Goal: Transaction & Acquisition: Book appointment/travel/reservation

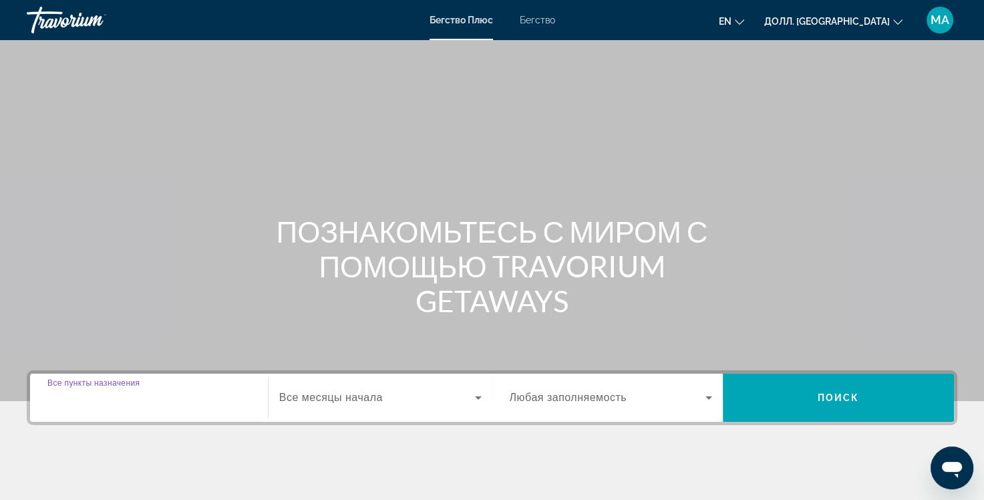
click at [192, 394] on input "Пункт назначения Все пункты назначения" at bounding box center [148, 398] width 203 height 16
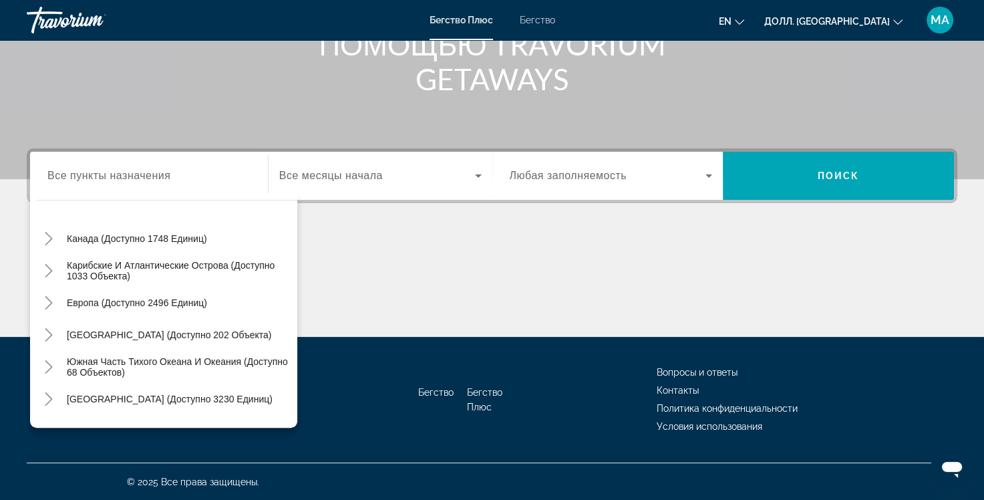
scroll to position [114, 0]
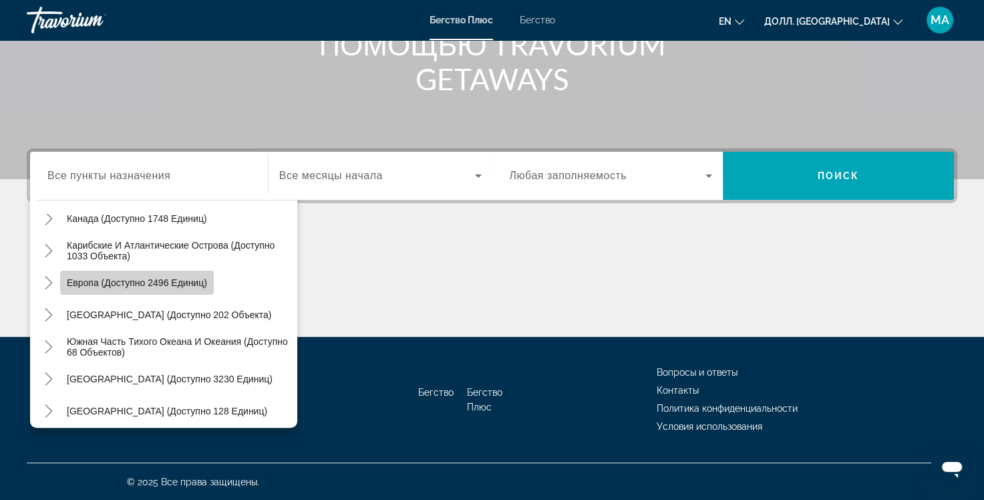
click at [151, 291] on span "Виджет поиска" at bounding box center [137, 283] width 154 height 32
type input "**********"
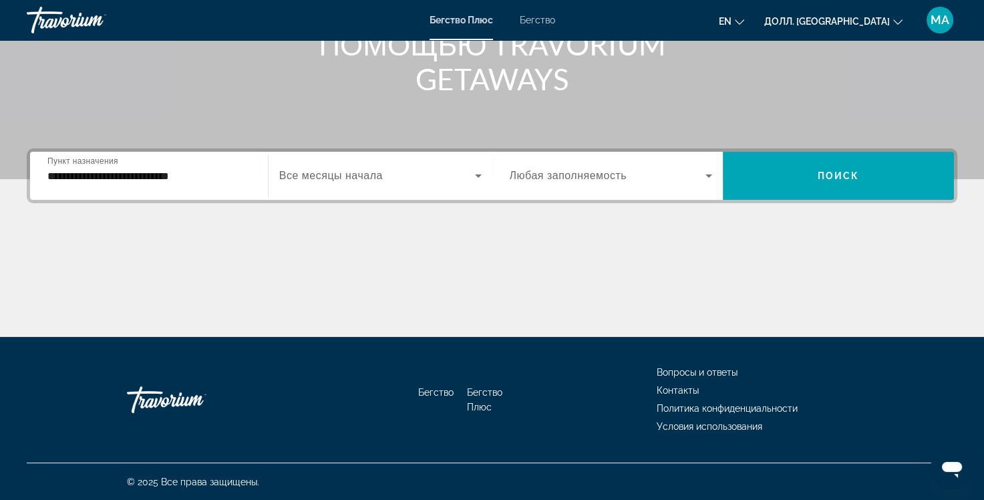
click at [362, 184] on div "Виджет поиска" at bounding box center [380, 175] width 202 height 37
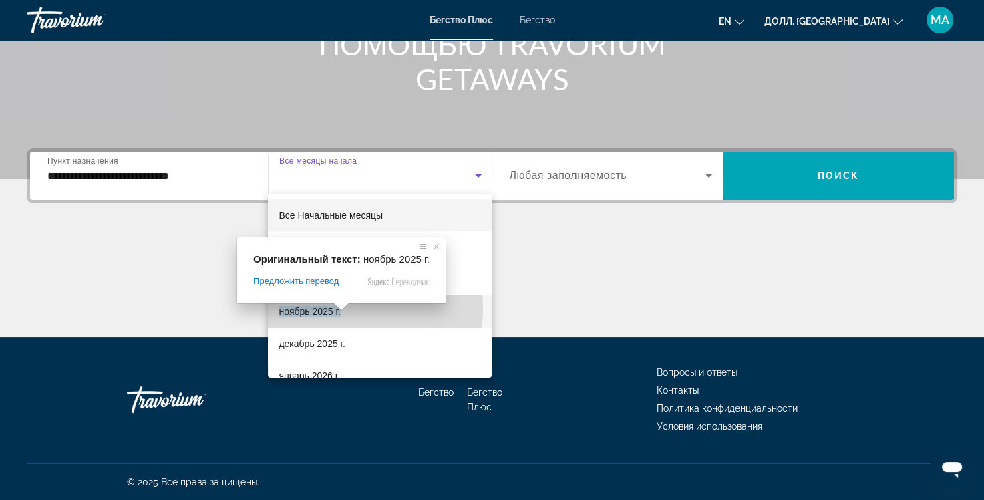
click at [339, 278] on body "**********" at bounding box center [492, 28] width 984 height 500
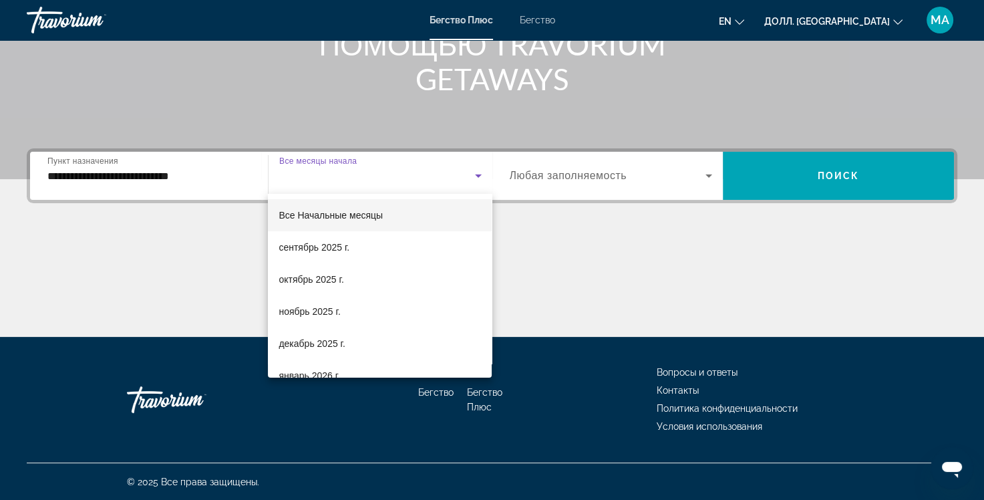
click at [855, 182] on div at bounding box center [492, 250] width 984 height 500
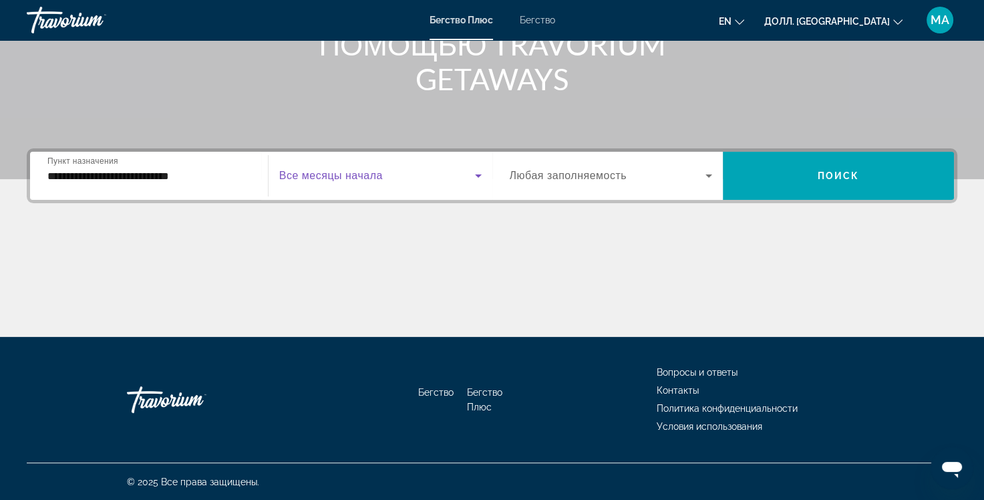
click at [480, 168] on icon "Виджет поиска" at bounding box center [478, 176] width 16 height 16
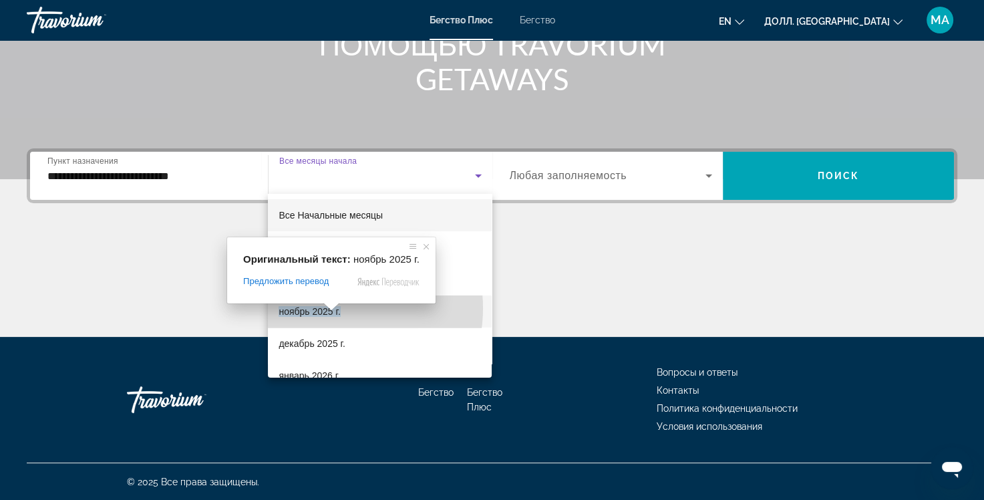
click at [327, 278] on body "**********" at bounding box center [492, 28] width 984 height 500
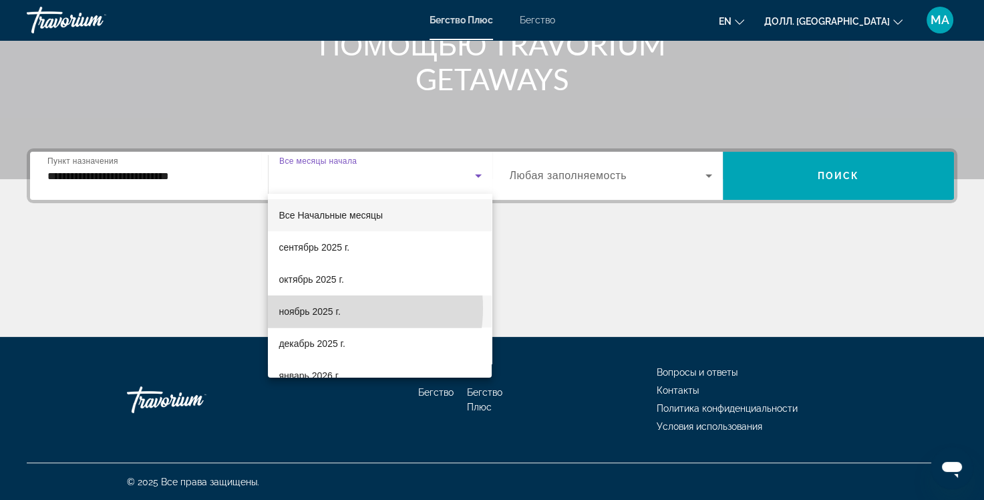
click at [327, 308] on ya-tr-span "ноябрь 2025 г." at bounding box center [309, 311] width 61 height 11
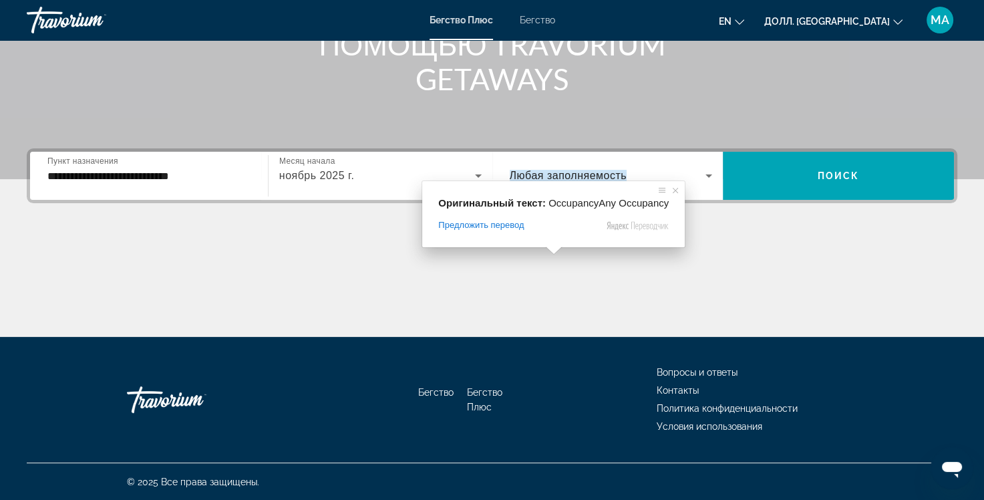
click at [553, 171] on ya-tr-span "Любая заполняемость" at bounding box center [569, 175] width 118 height 11
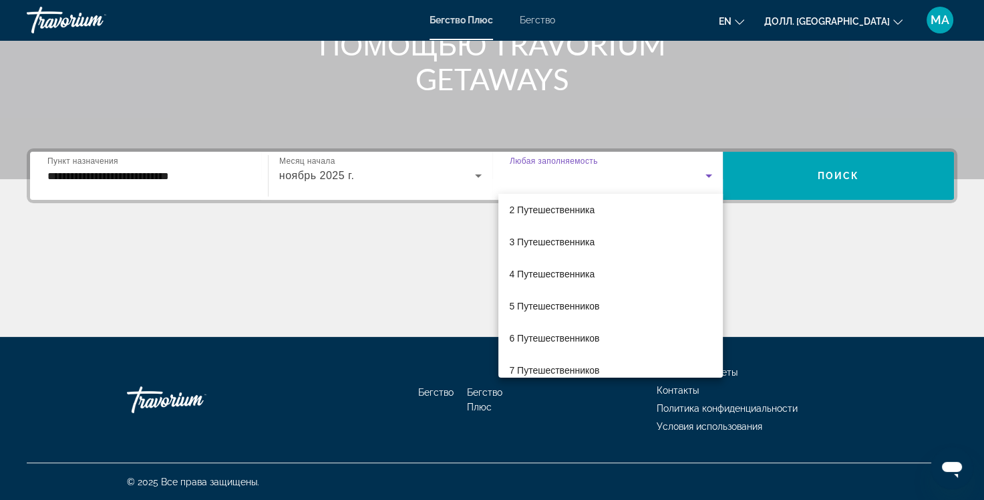
scroll to position [60, 0]
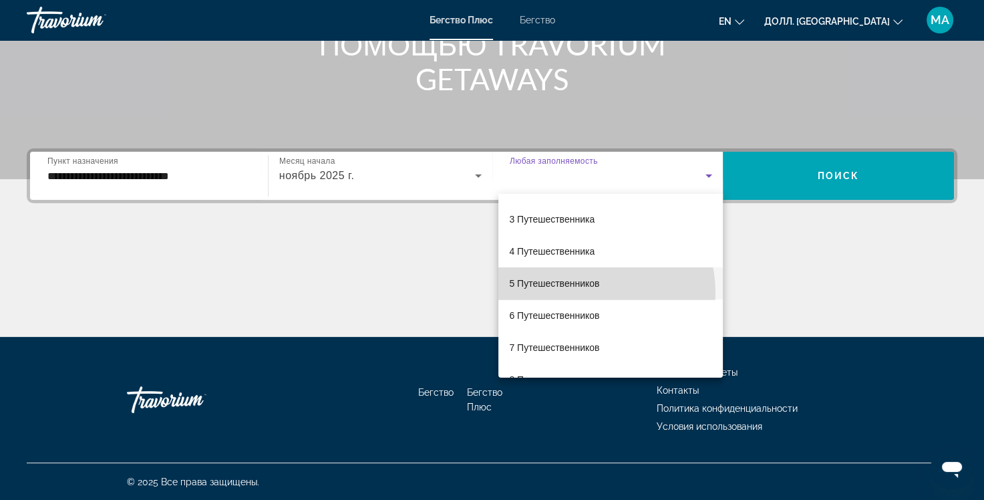
click at [574, 293] on mat-option "5 Путешественников" at bounding box center [610, 283] width 224 height 32
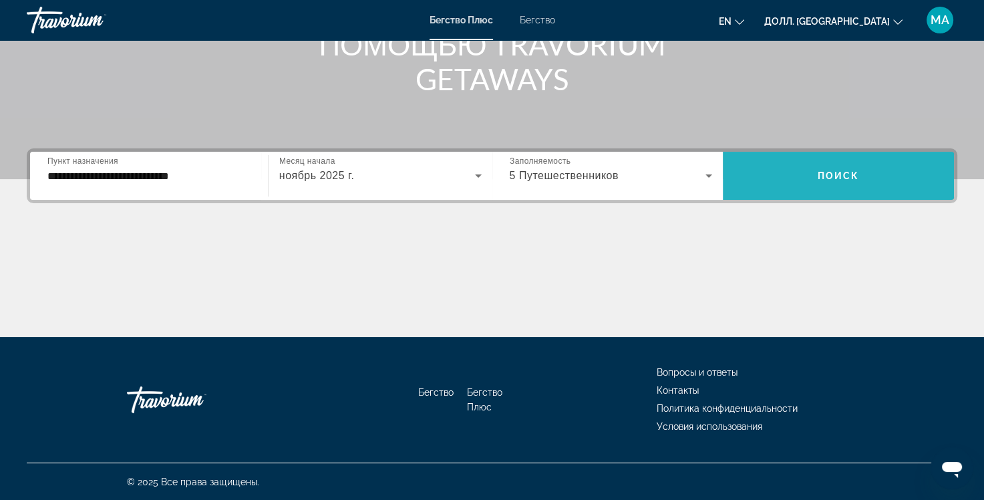
click at [842, 171] on body "**********" at bounding box center [492, 28] width 984 height 500
click at [842, 171] on ya-tr-span "Поиск" at bounding box center [839, 175] width 42 height 11
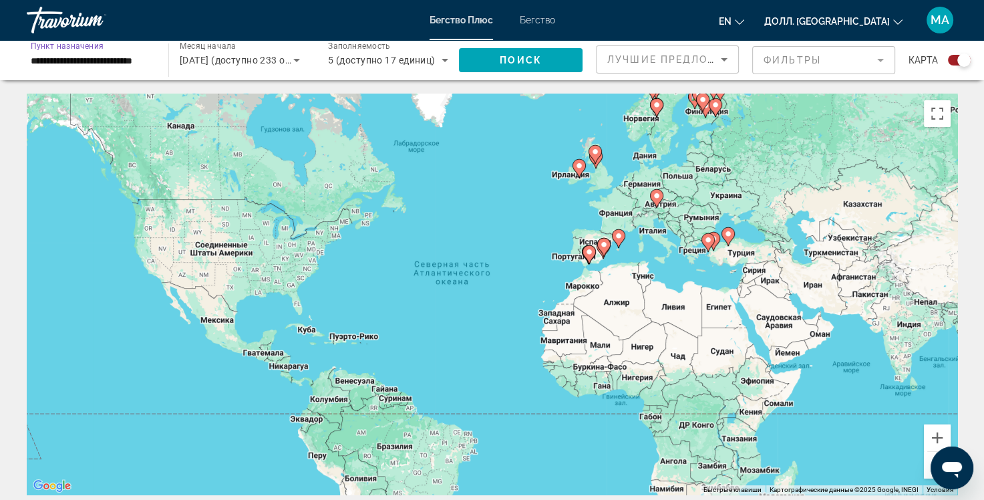
click at [145, 65] on input "**********" at bounding box center [91, 61] width 120 height 16
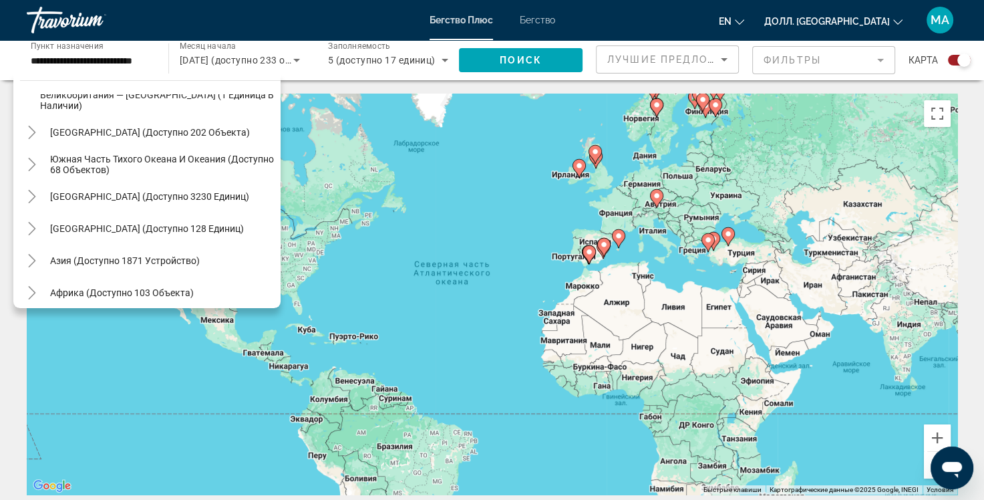
scroll to position [858, 0]
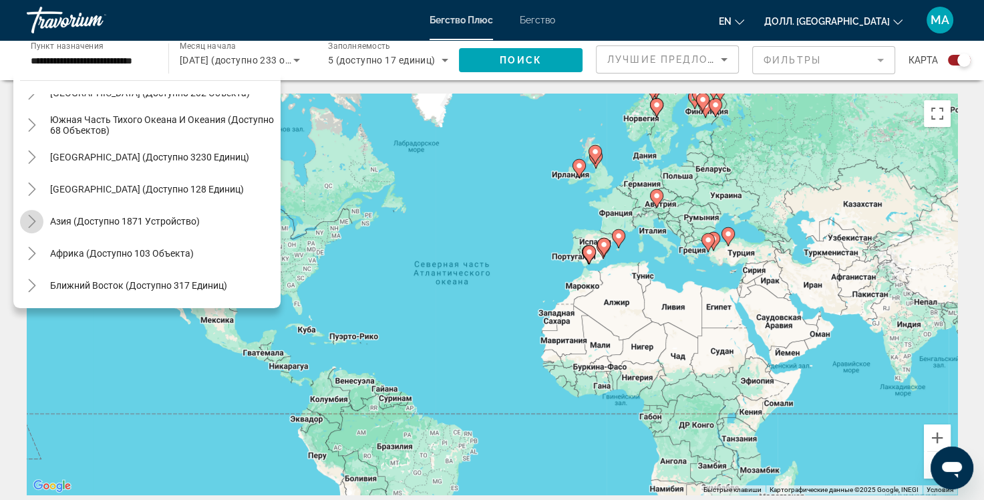
click at [31, 223] on icon "Переключить на Азию (доступно 1871 устройство)" at bounding box center [31, 220] width 13 height 13
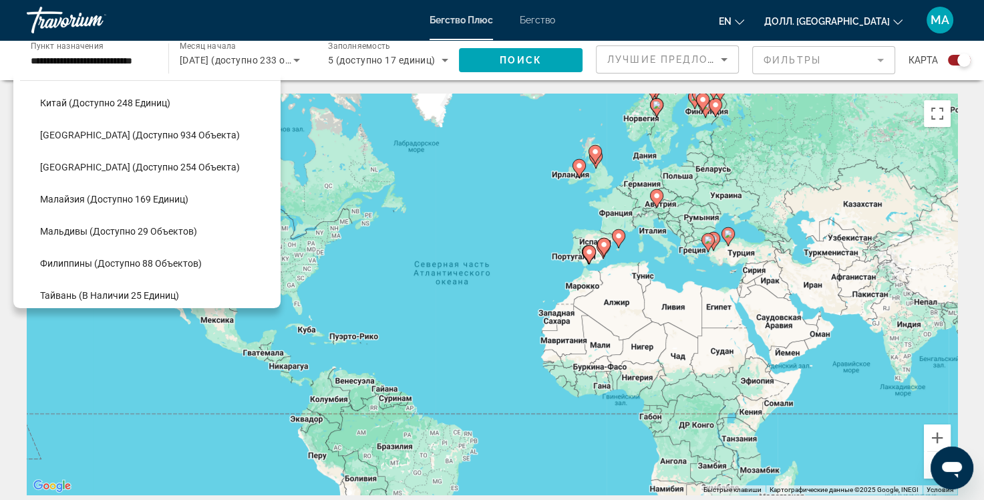
scroll to position [1077, 0]
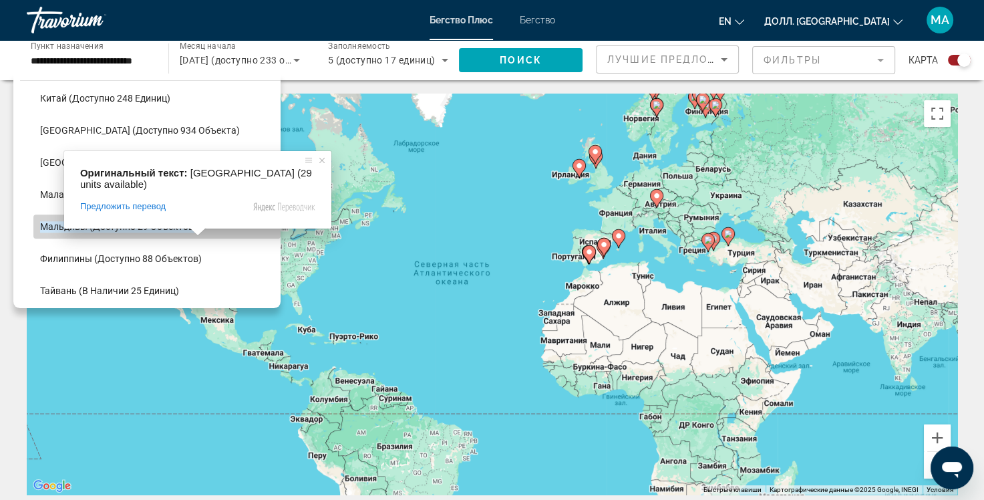
click at [195, 228] on ya-tr-span "Мальдивы (доступно 29 объектов)" at bounding box center [118, 226] width 157 height 11
type input "**********"
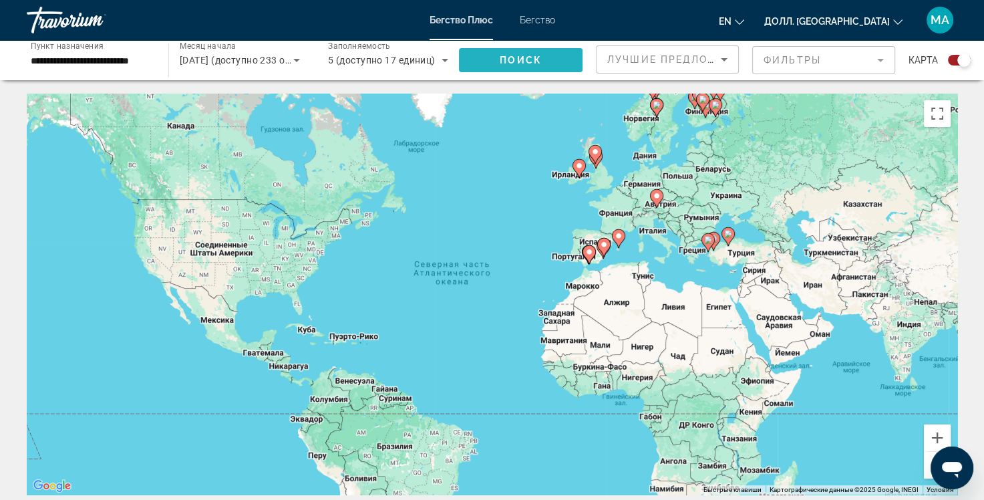
click at [508, 56] on ya-tr-span "Поиск" at bounding box center [521, 60] width 42 height 11
click at [491, 57] on span "Виджет поиска" at bounding box center [521, 60] width 124 height 32
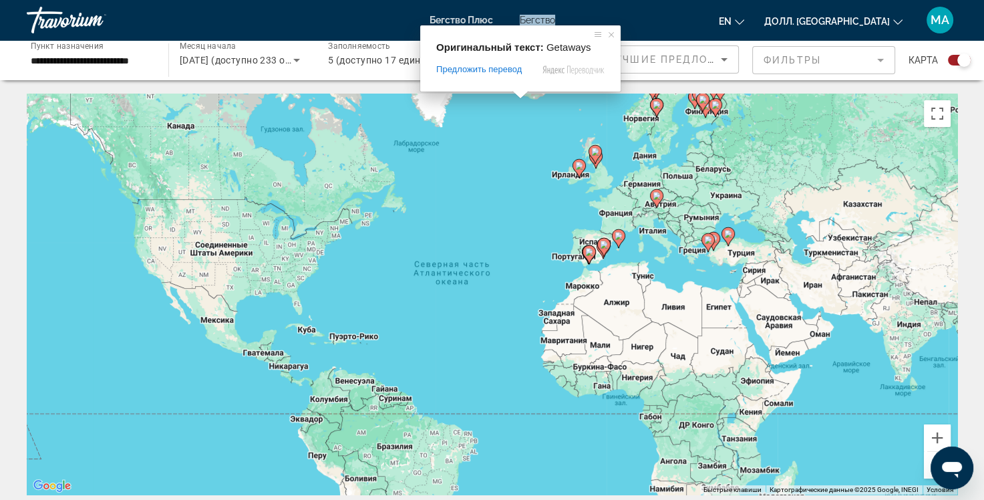
click at [526, 23] on ya-tr-span "Бегство" at bounding box center [537, 20] width 35 height 11
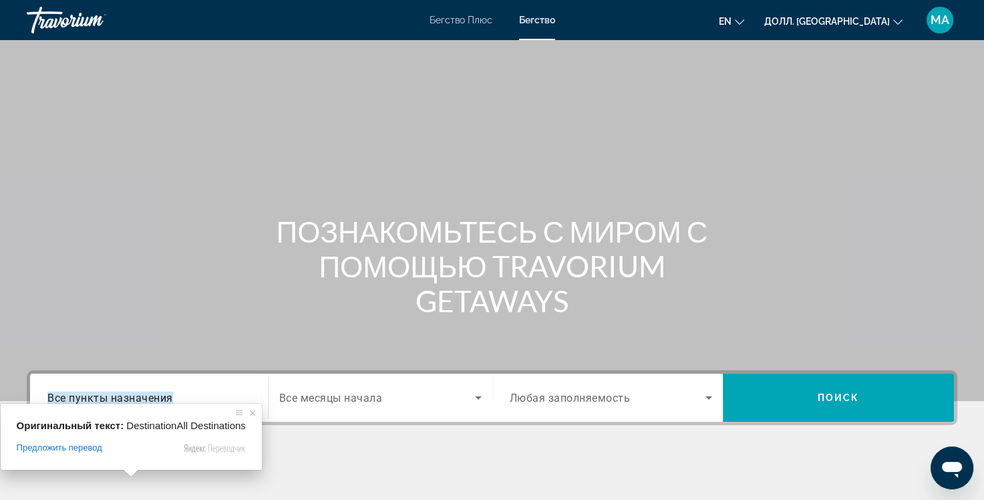
click at [125, 396] on ya-tr-span "Все пункты назначения" at bounding box center [110, 397] width 126 height 13
click at [125, 396] on input "Пункт назначения Все пункты назначения" at bounding box center [148, 398] width 203 height 16
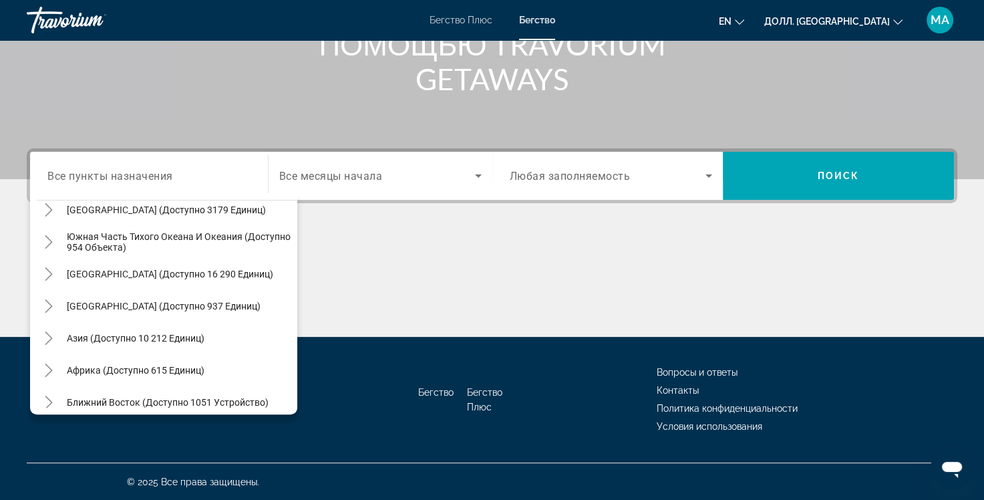
scroll to position [216, 0]
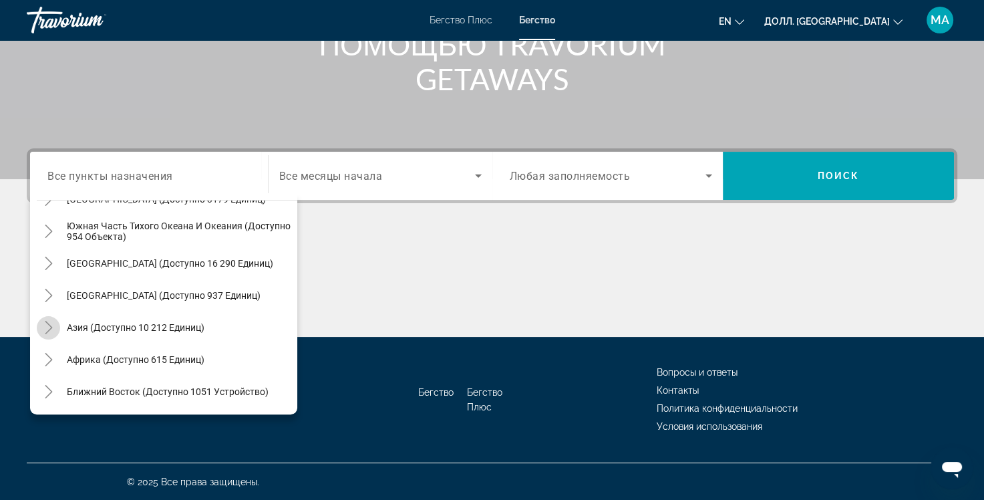
click at [59, 326] on mat-icon "Переключить на Азию (доступно 10 212 единиц)" at bounding box center [48, 327] width 23 height 23
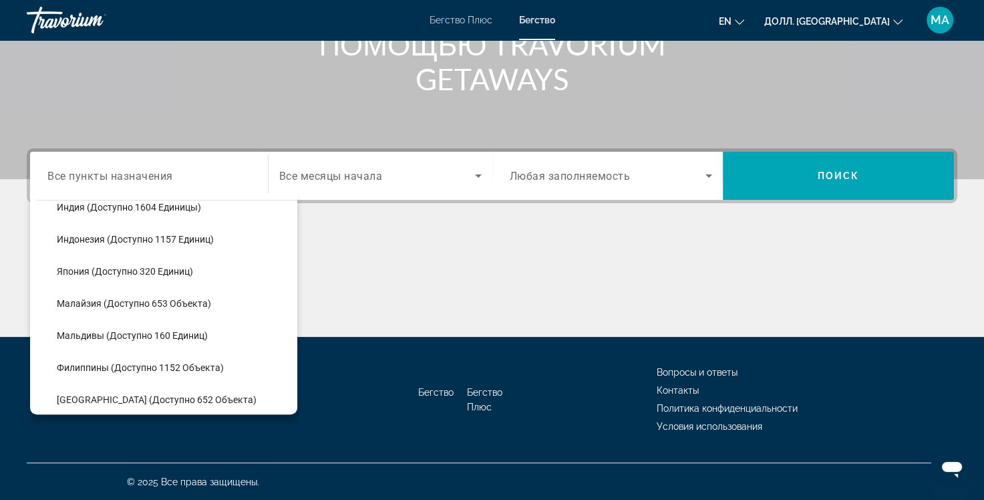
scroll to position [470, 0]
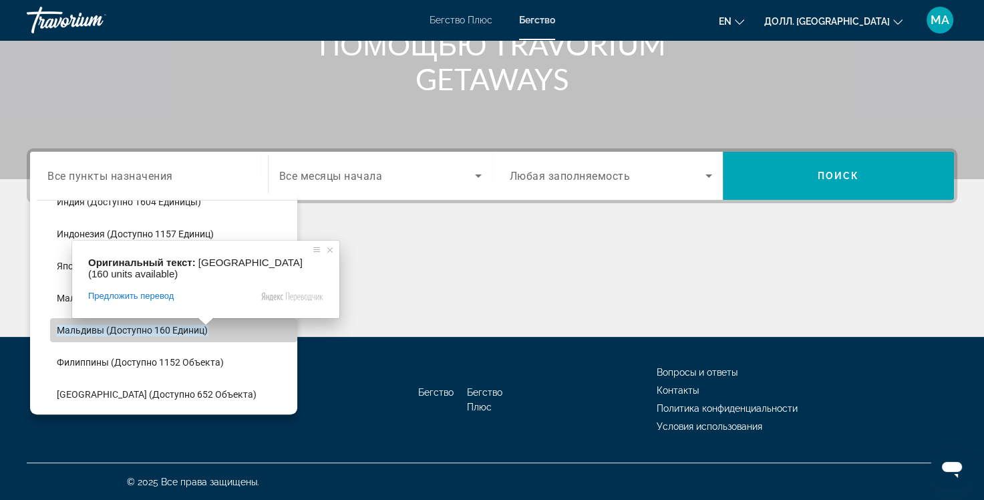
click at [195, 325] on ya-tr-span "Мальдивы (доступно 160 единиц)" at bounding box center [132, 330] width 151 height 11
type input "**********"
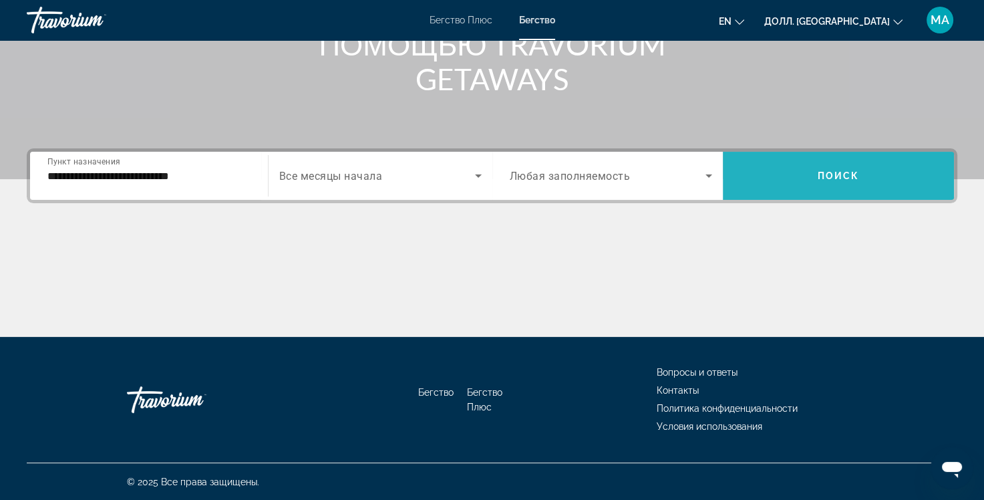
click at [816, 171] on span "Виджет поиска" at bounding box center [838, 176] width 231 height 32
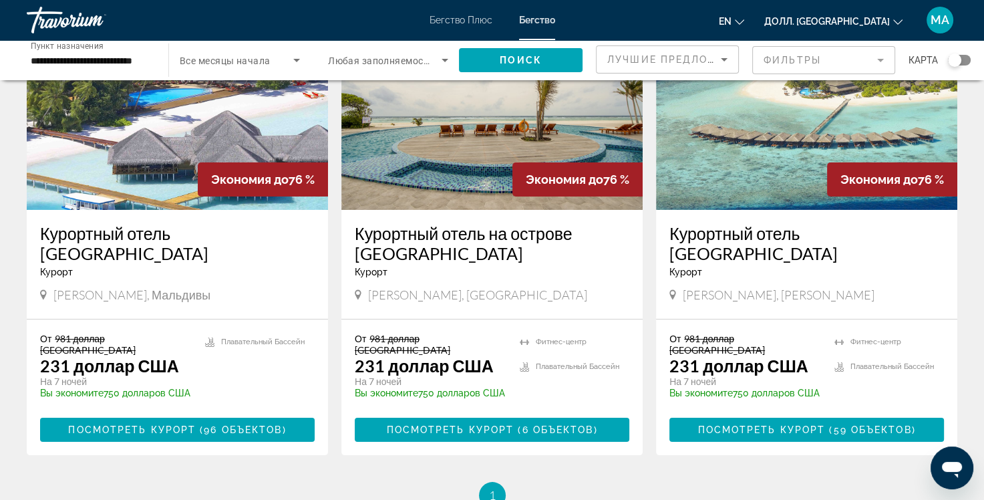
scroll to position [134, 0]
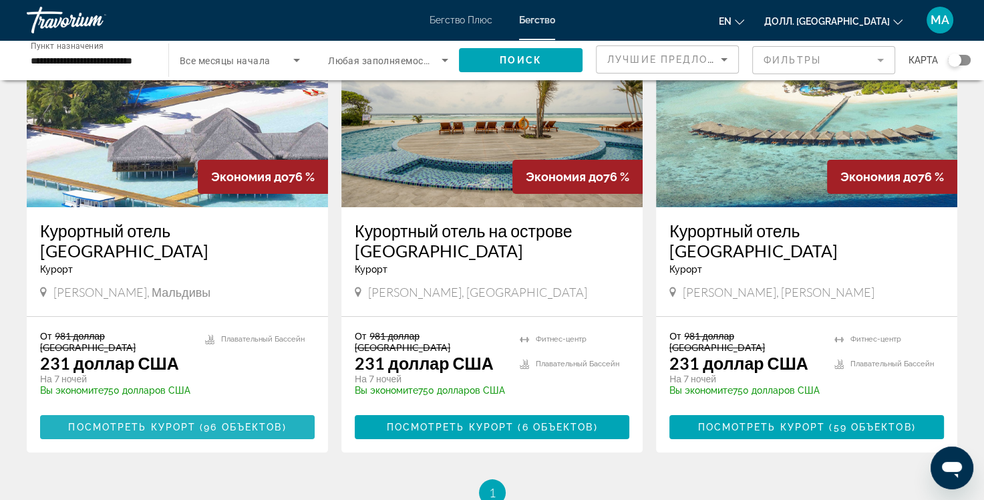
click at [174, 433] on span "Основное содержание" at bounding box center [177, 427] width 275 height 32
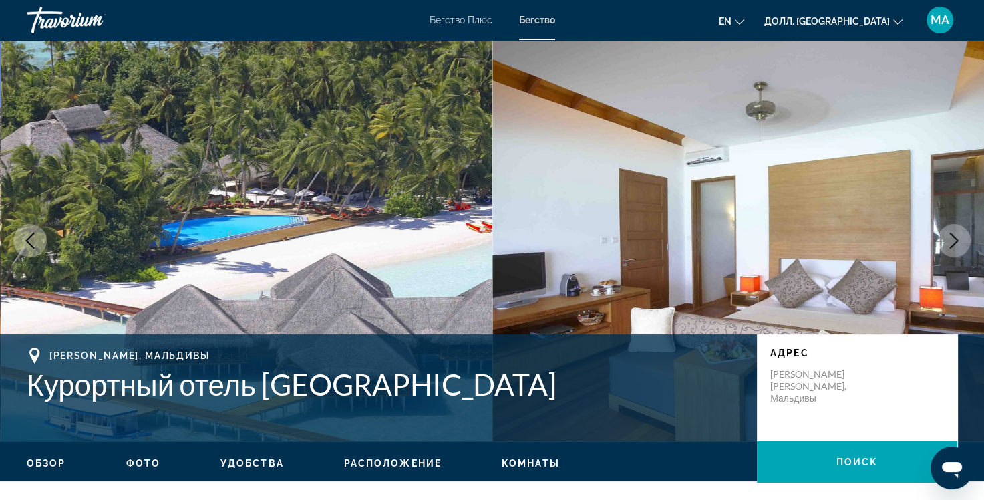
click at [949, 242] on icon "Следующее изображение" at bounding box center [954, 240] width 16 height 16
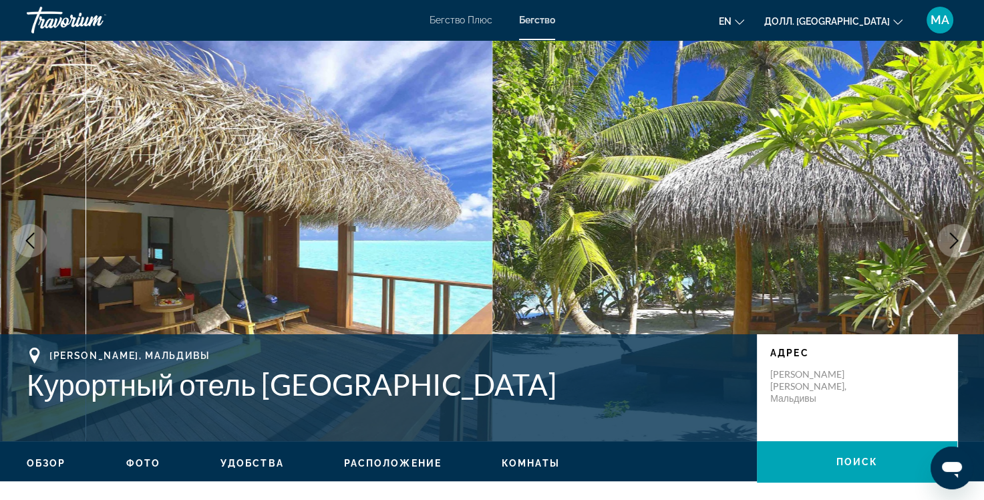
click at [949, 242] on icon "Следующее изображение" at bounding box center [954, 240] width 16 height 16
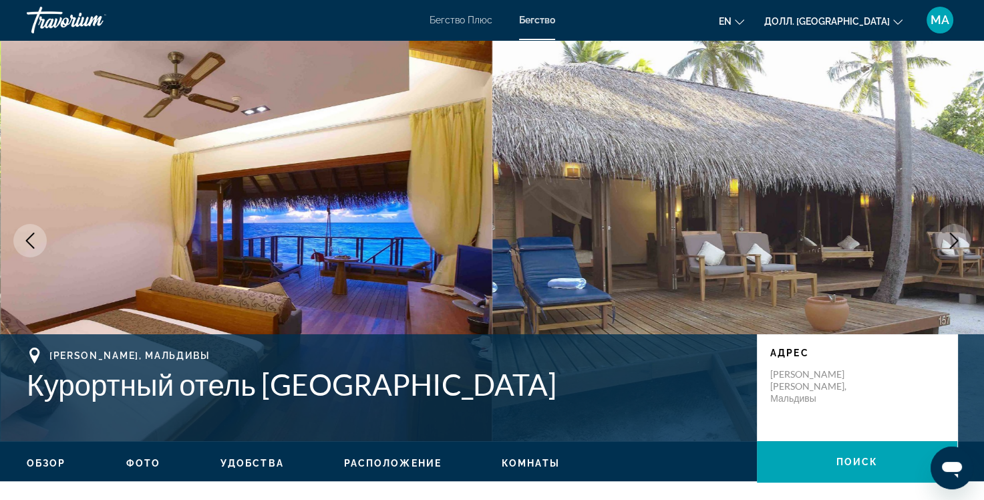
click at [949, 242] on icon "Следующее изображение" at bounding box center [954, 240] width 16 height 16
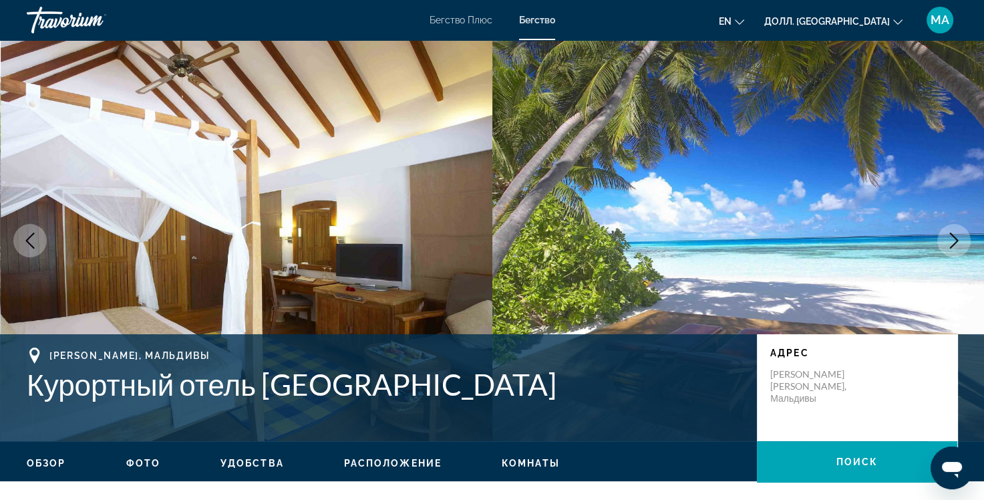
click at [949, 242] on icon "Следующее изображение" at bounding box center [954, 240] width 16 height 16
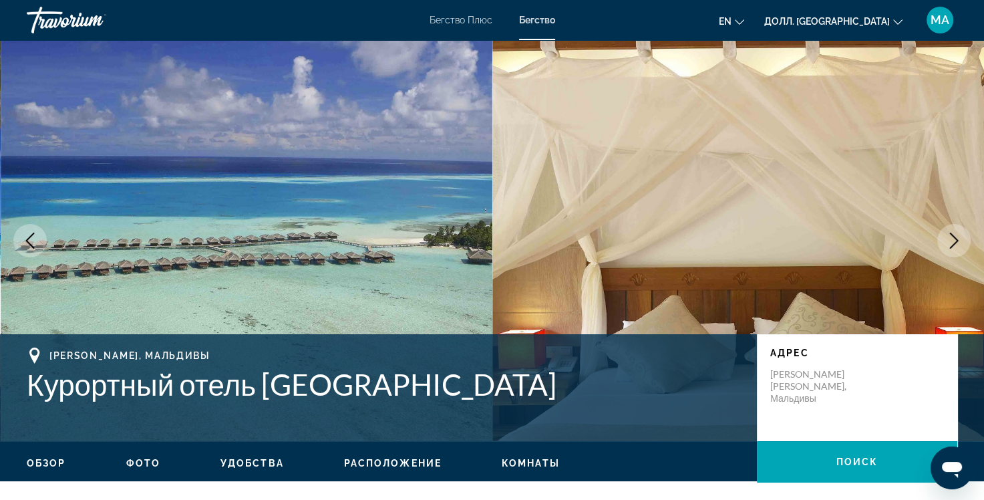
click at [949, 242] on icon "Следующее изображение" at bounding box center [954, 240] width 16 height 16
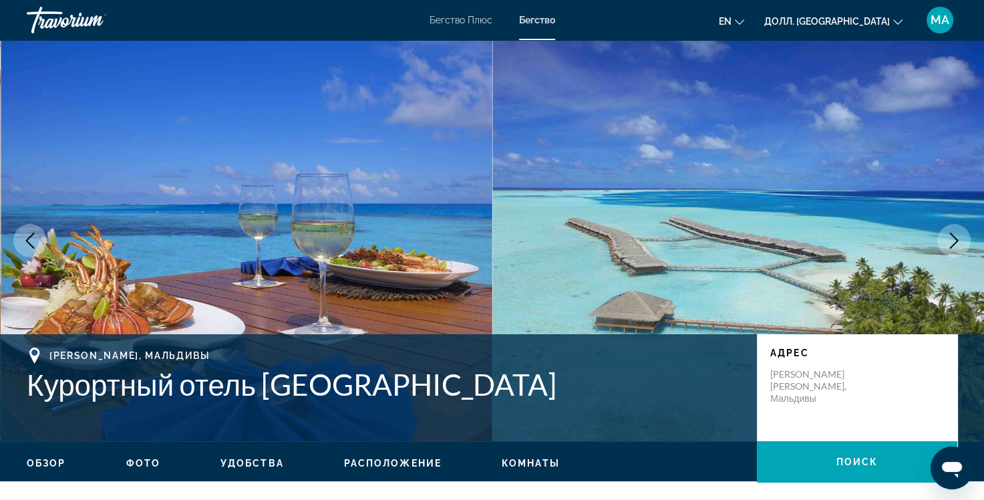
click at [949, 242] on icon "Следующее изображение" at bounding box center [954, 240] width 16 height 16
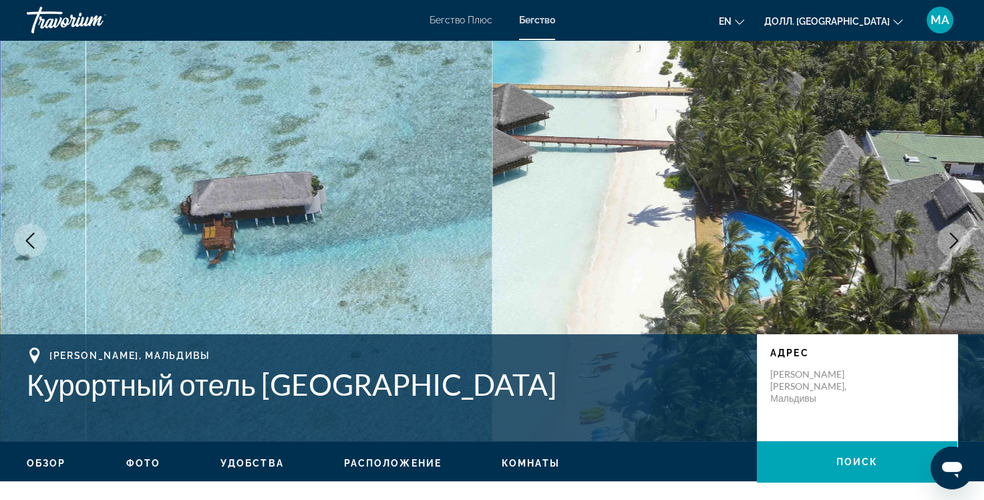
click at [949, 242] on icon "Следующее изображение" at bounding box center [954, 240] width 16 height 16
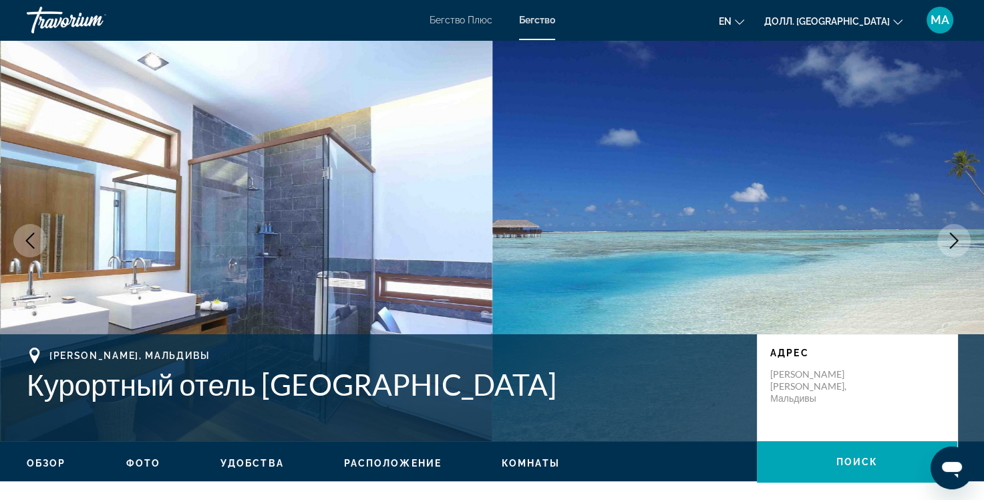
click at [949, 242] on icon "Следующее изображение" at bounding box center [954, 240] width 16 height 16
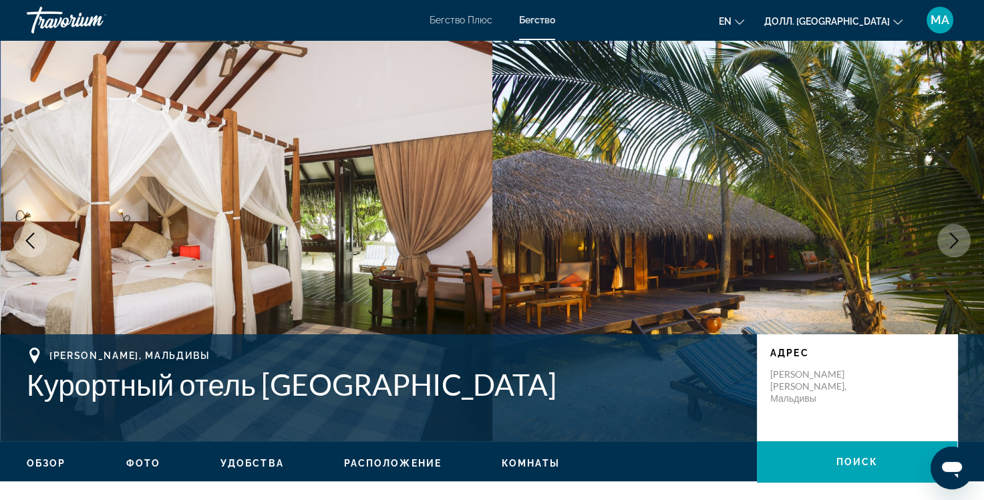
click at [949, 242] on icon "Следующее изображение" at bounding box center [954, 240] width 16 height 16
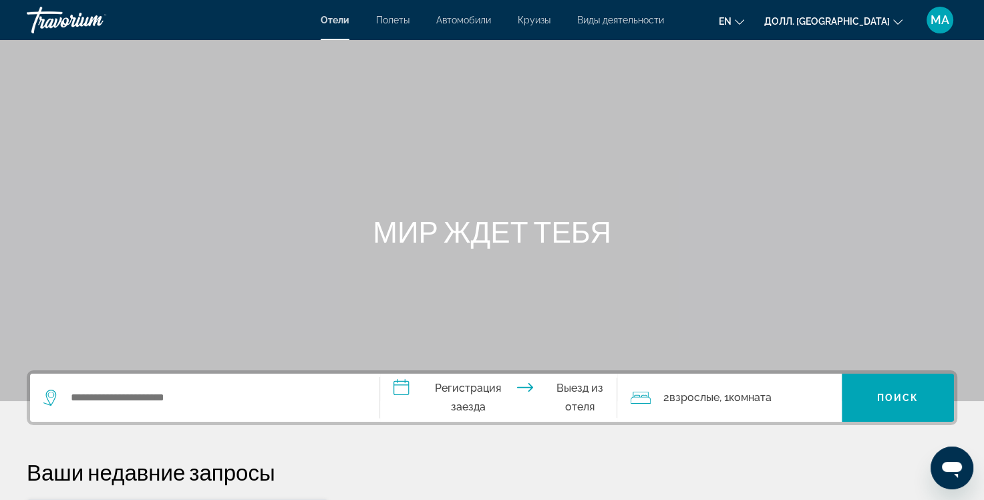
click at [542, 24] on ya-tr-span "Круизы" at bounding box center [534, 20] width 33 height 11
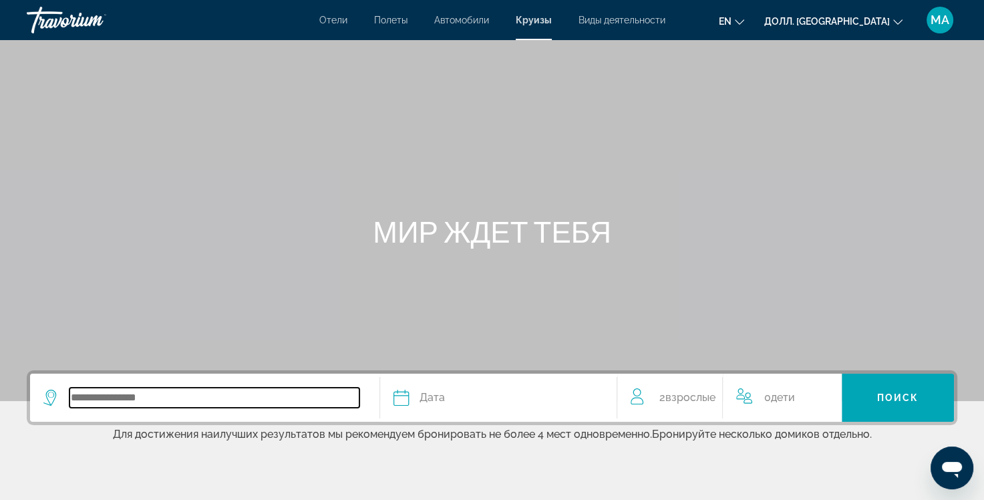
click at [109, 401] on input "Виджет поиска" at bounding box center [214, 397] width 290 height 20
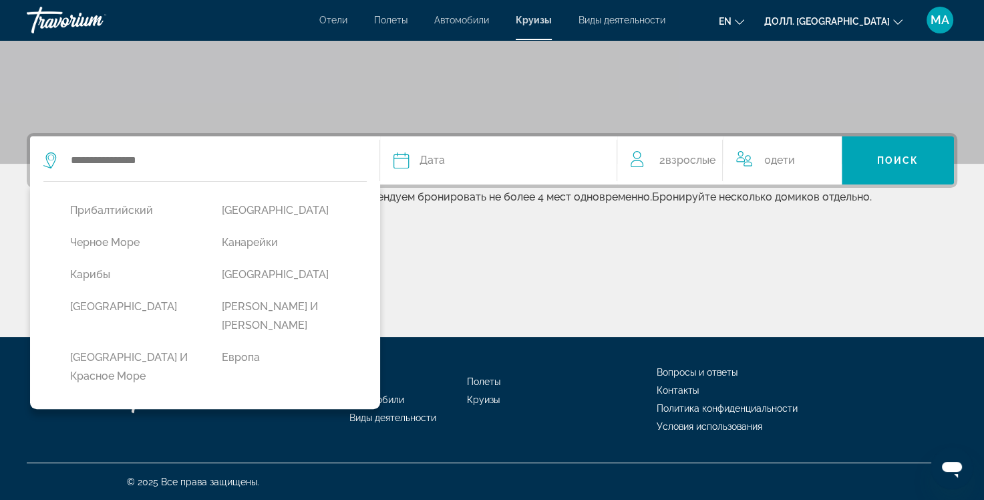
scroll to position [108, 0]
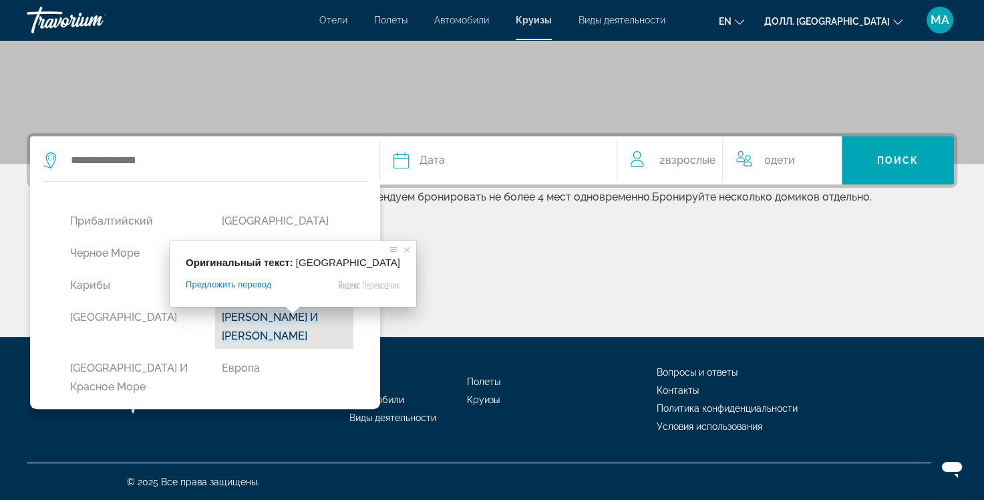
click at [270, 263] on body "Перейти к основному контенту Отели Полеты Автомобили Круизы Виды деятельности H…" at bounding box center [492, 13] width 984 height 500
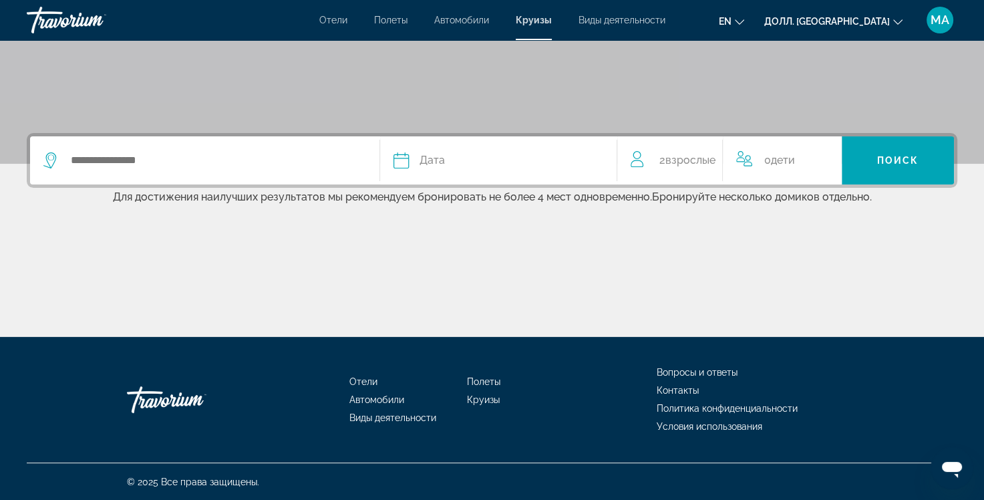
click at [449, 159] on div "Дата" at bounding box center [498, 160] width 210 height 19
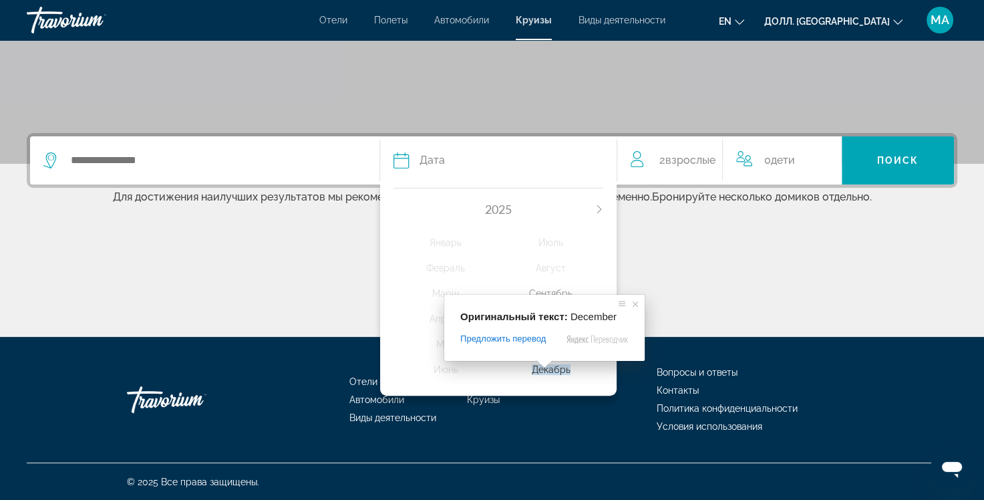
click at [545, 364] on span at bounding box center [544, 364] width 17 height 8
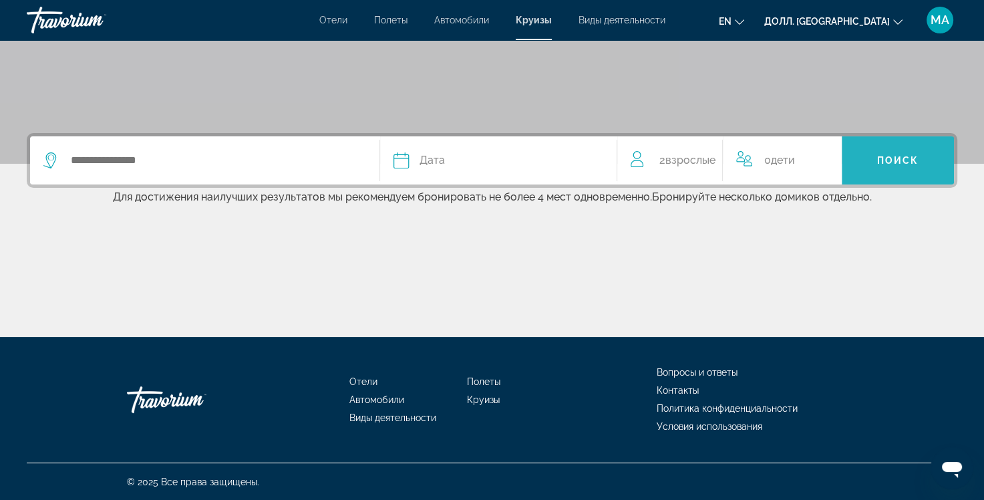
click at [892, 172] on span "Виджет поиска" at bounding box center [898, 160] width 112 height 32
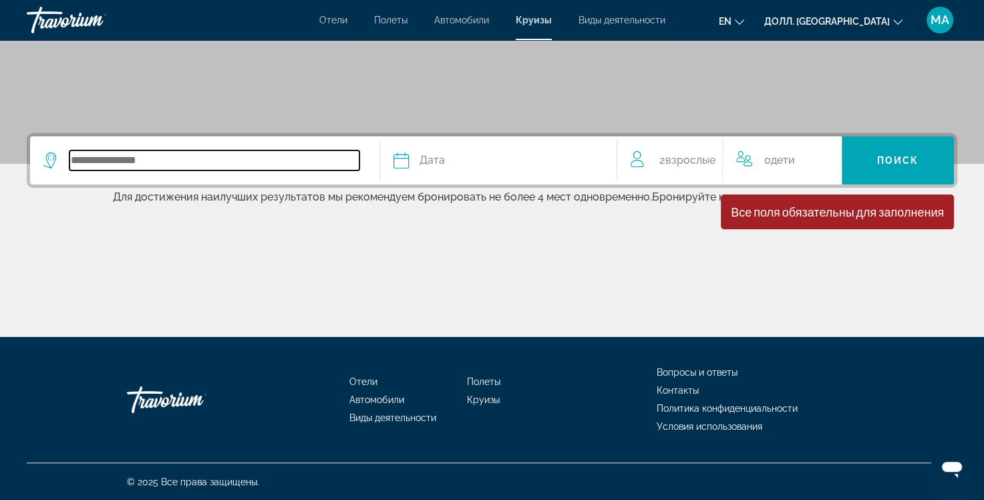
click at [161, 166] on input "Виджет поиска" at bounding box center [214, 160] width 290 height 20
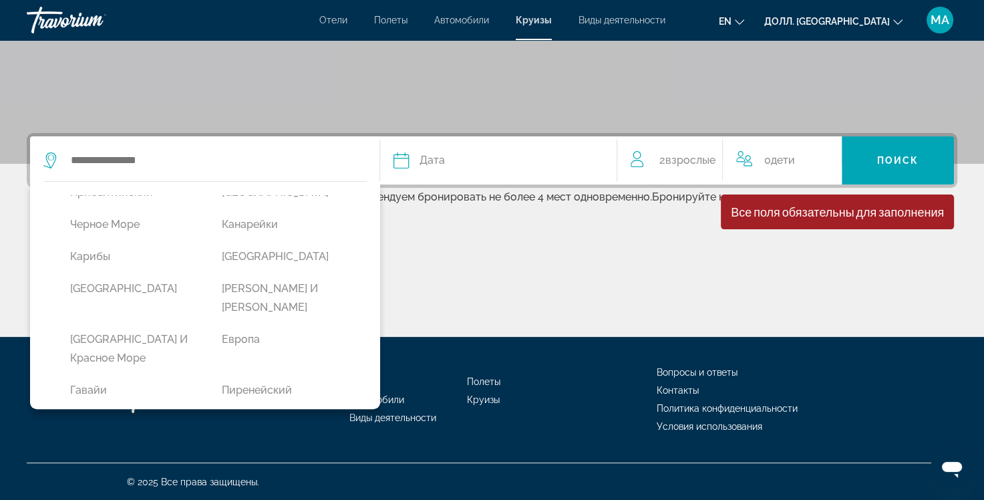
scroll to position [142, 0]
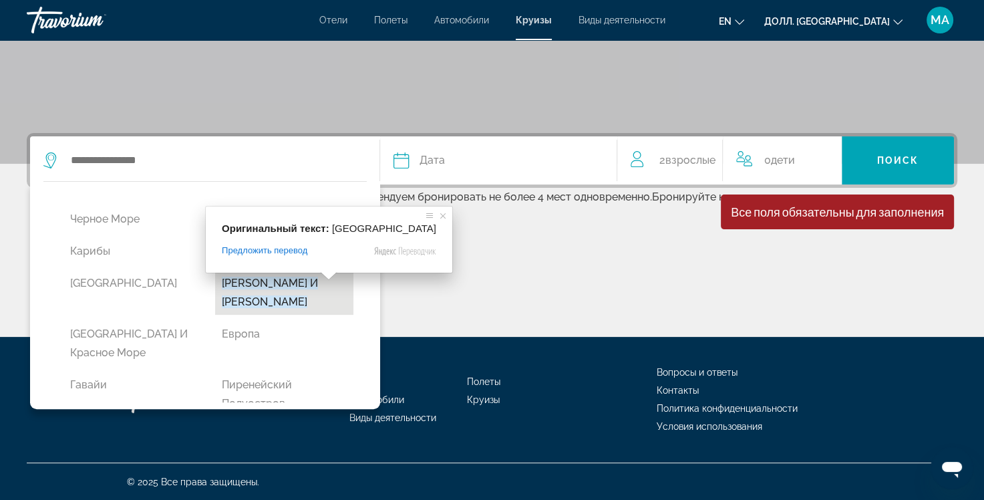
click at [291, 281] on ya-tr-span "[PERSON_NAME] и [PERSON_NAME]" at bounding box center [270, 292] width 96 height 31
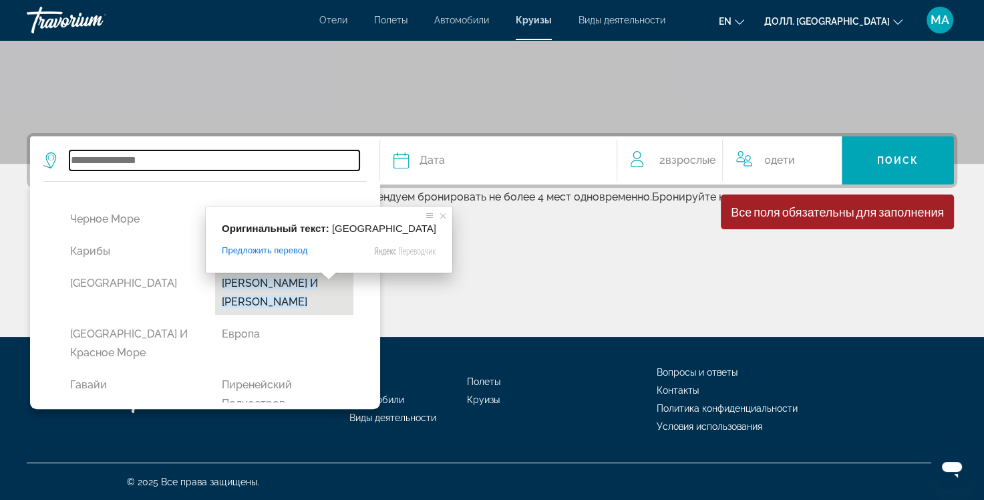
type input "**********"
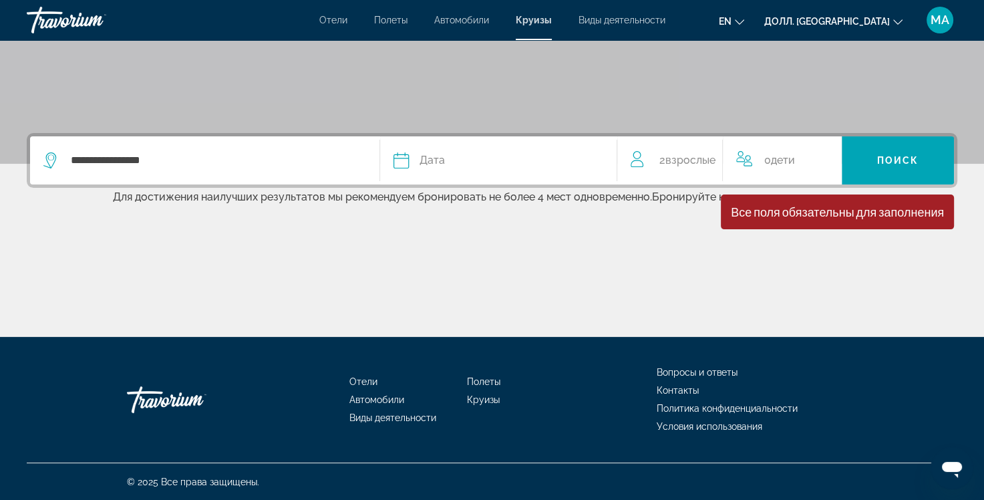
click at [454, 158] on div "Дата" at bounding box center [498, 160] width 210 height 19
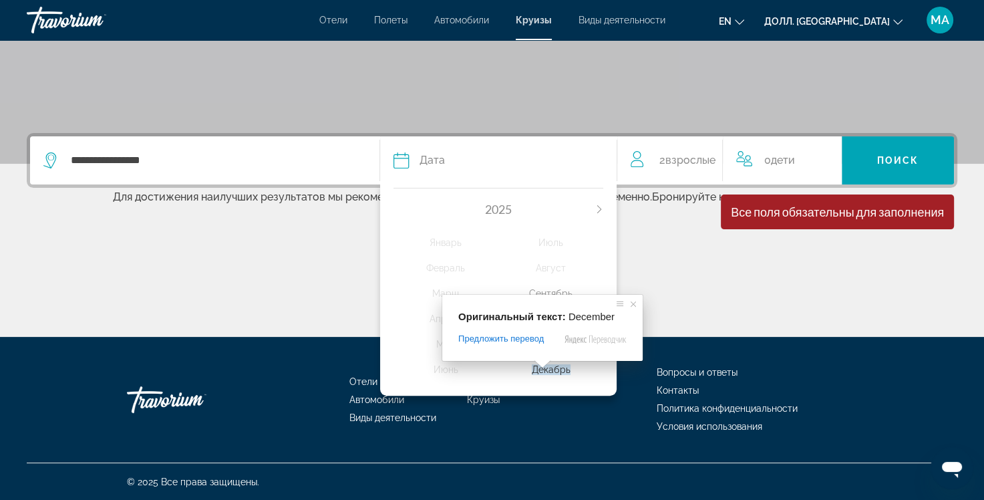
click at [542, 368] on span at bounding box center [542, 364] width 17 height 8
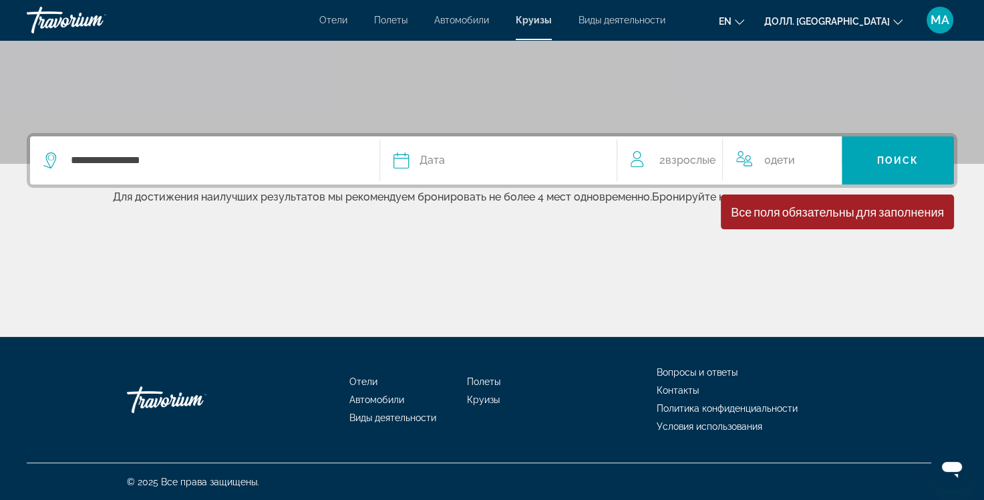
click at [448, 161] on div "Дата" at bounding box center [498, 160] width 210 height 19
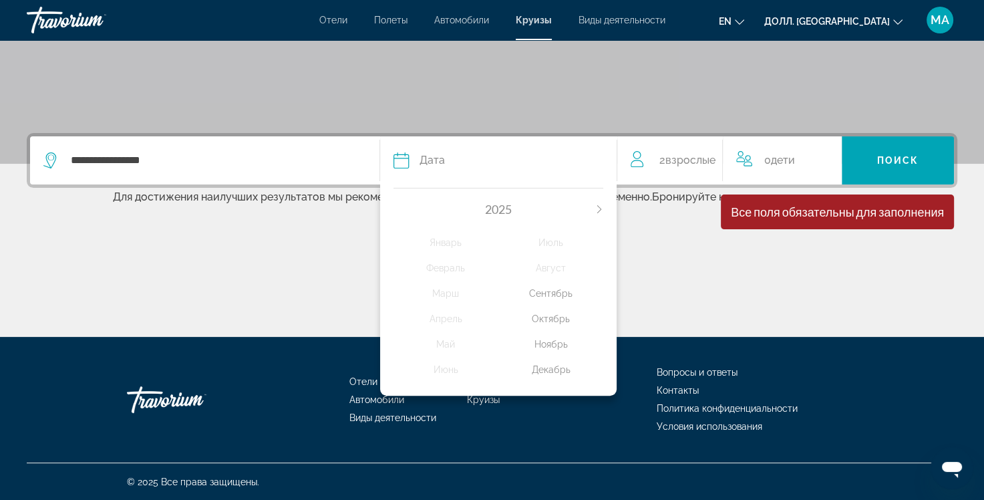
click at [542, 263] on body "**********" at bounding box center [492, 13] width 984 height 500
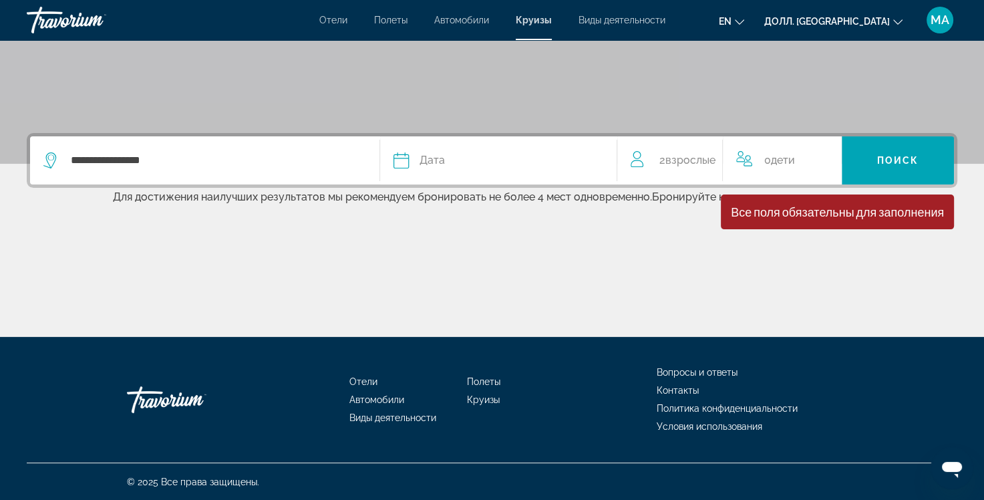
click at [465, 151] on div "Дата" at bounding box center [498, 160] width 210 height 19
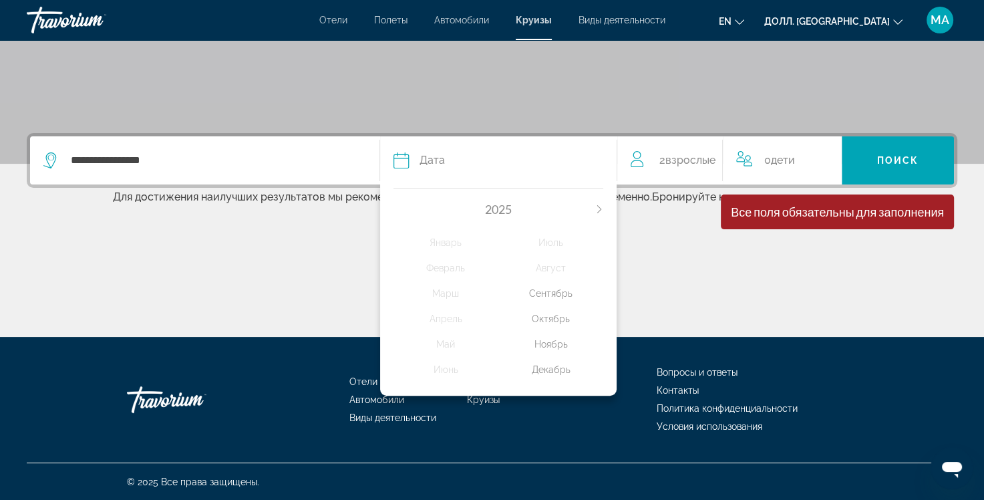
click at [541, 361] on div "Декабрь" at bounding box center [550, 369] width 105 height 24
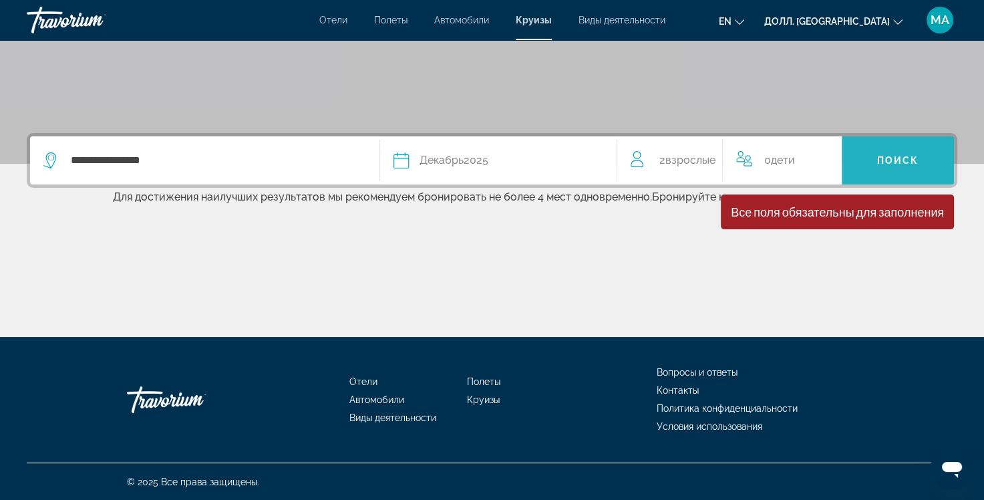
click at [895, 171] on span "Виджет поиска" at bounding box center [898, 160] width 112 height 32
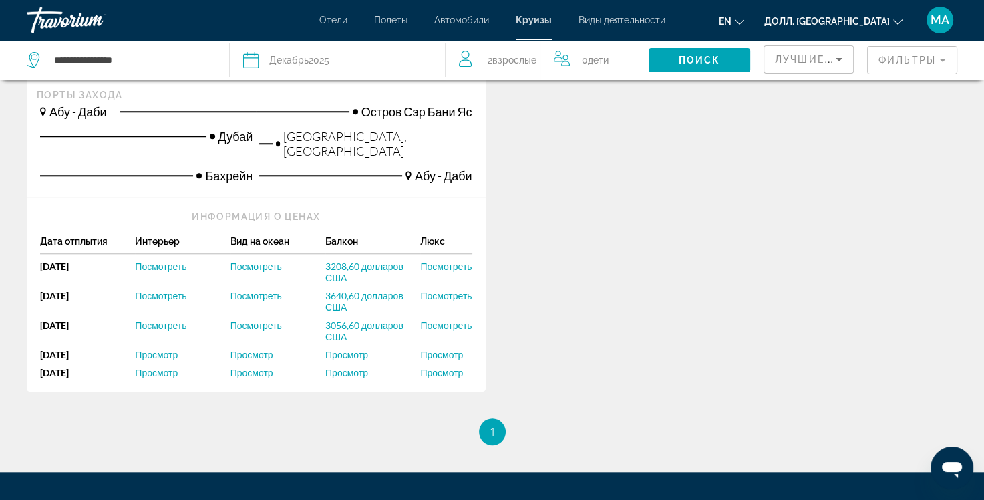
scroll to position [1087, 0]
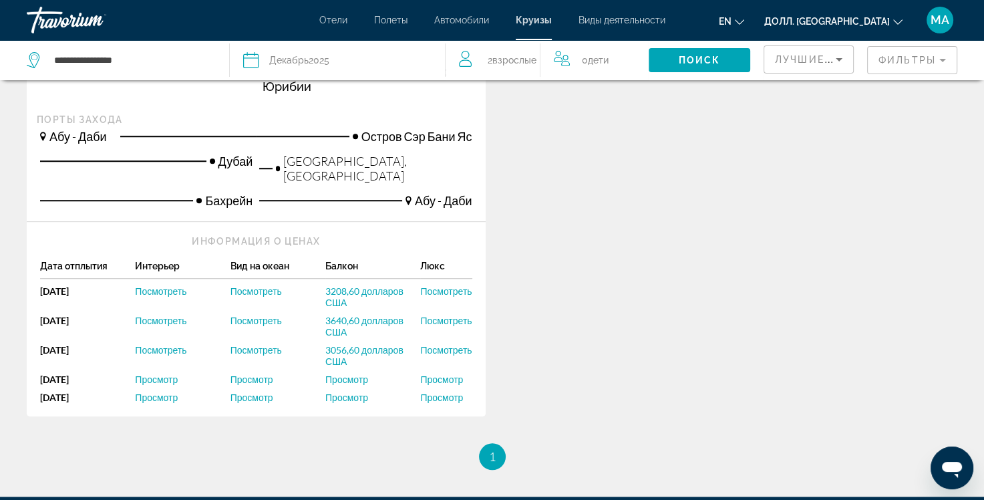
drag, startPoint x: 952, startPoint y: 405, endPoint x: 951, endPoint y: 389, distance: 16.0
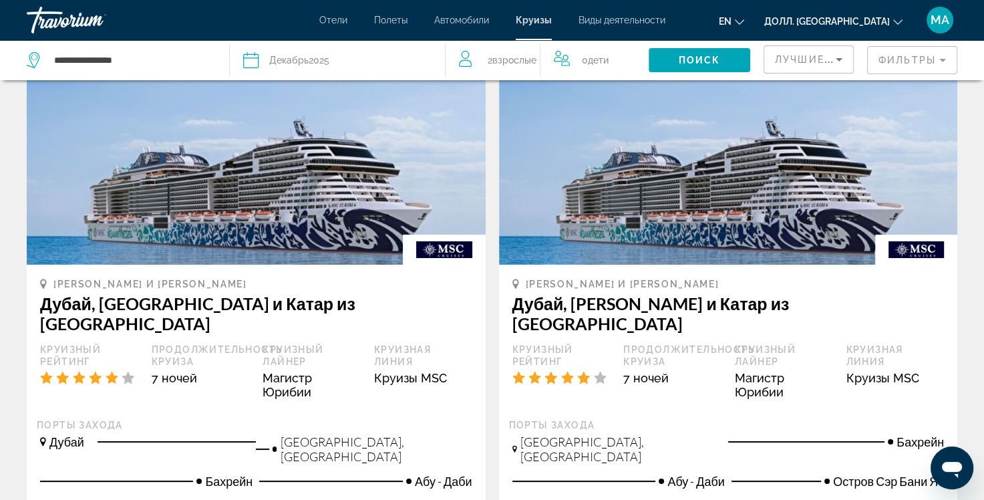
scroll to position [0, 0]
